Goal: Information Seeking & Learning: Learn about a topic

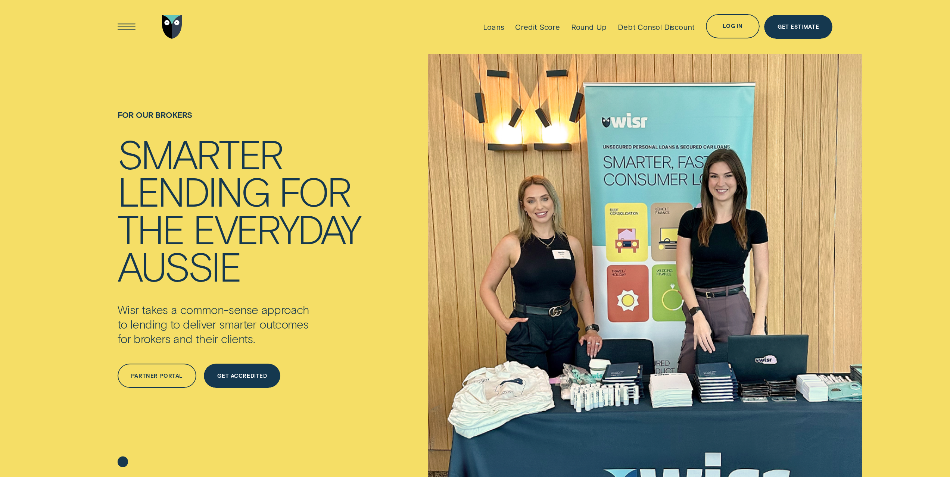
click at [500, 26] on div "Loans" at bounding box center [493, 26] width 21 height 9
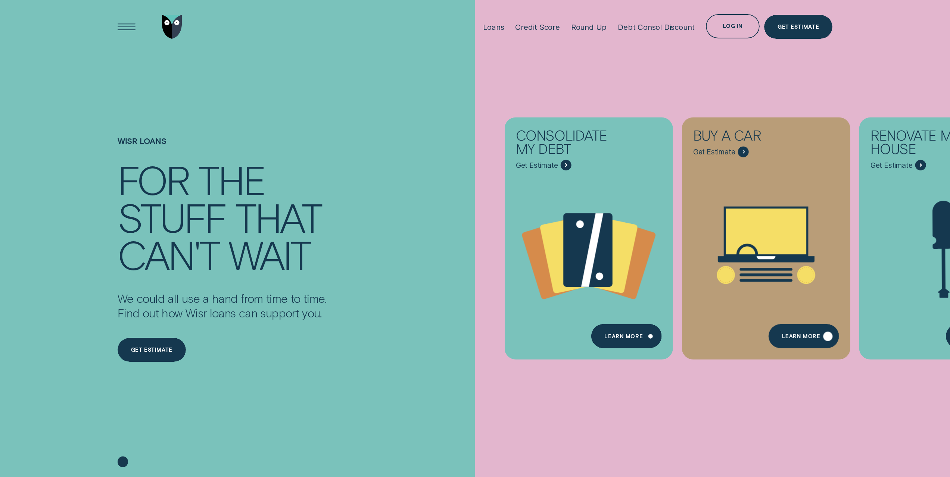
click at [816, 336] on div "Learn More" at bounding box center [801, 338] width 38 height 5
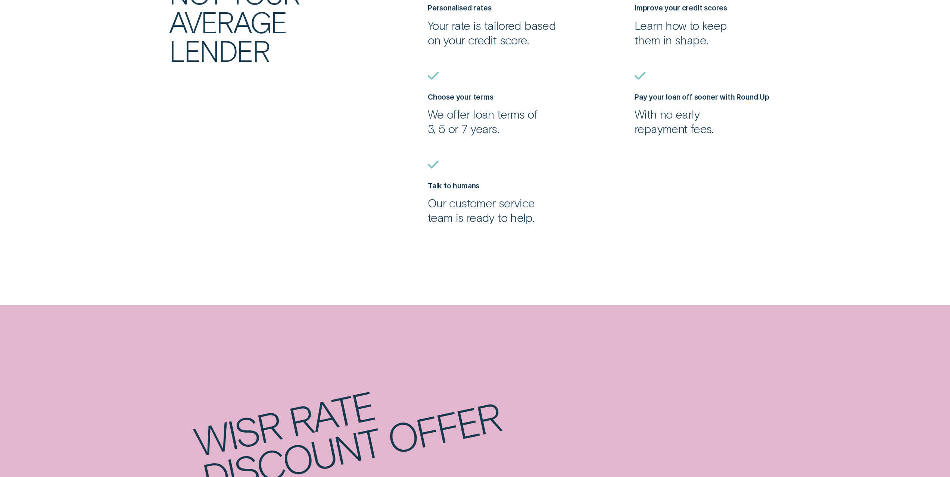
scroll to position [1083, 0]
